Goal: Communication & Community: Participate in discussion

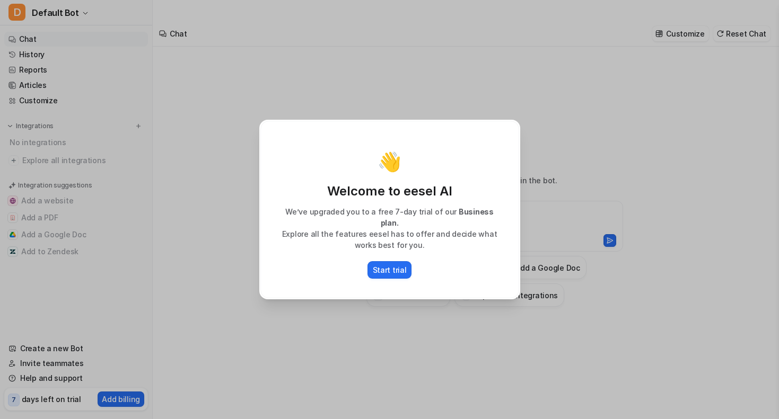
click at [371, 345] on div "👋 Welcome to eesel AI We’ve upgraded you to a free 7-day trial of our Business …" at bounding box center [390, 209] width 278 height 419
